Goal: Find contact information: Find contact information

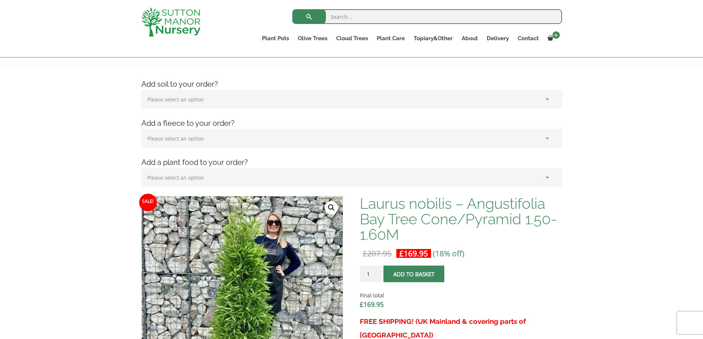
scroll to position [148, 0]
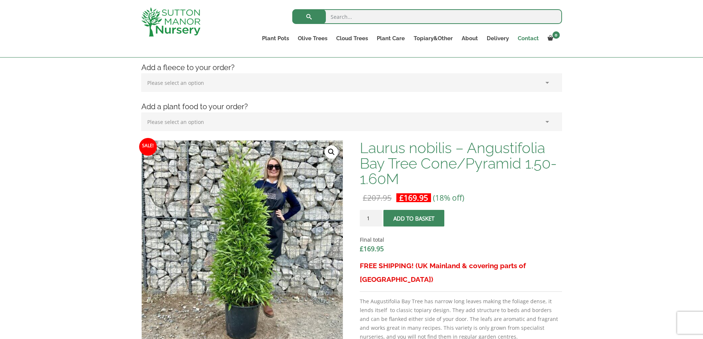
click at [529, 37] on link "Contact" at bounding box center [529, 38] width 30 height 10
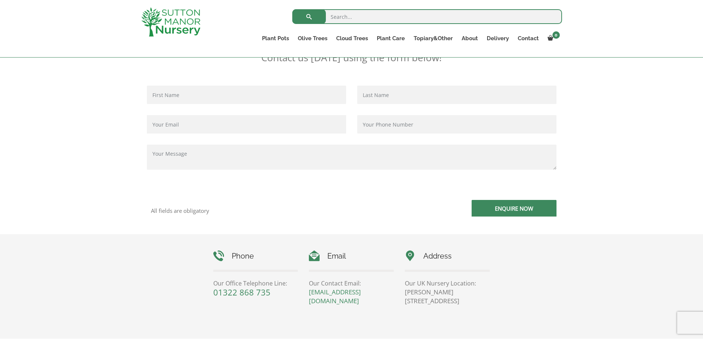
scroll to position [185, 0]
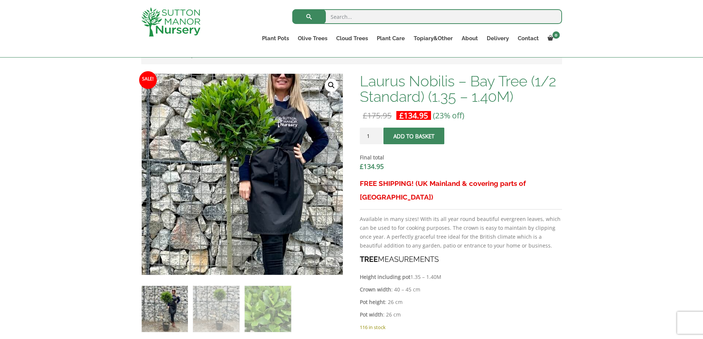
scroll to position [222, 0]
